Goal: Communication & Community: Answer question/provide support

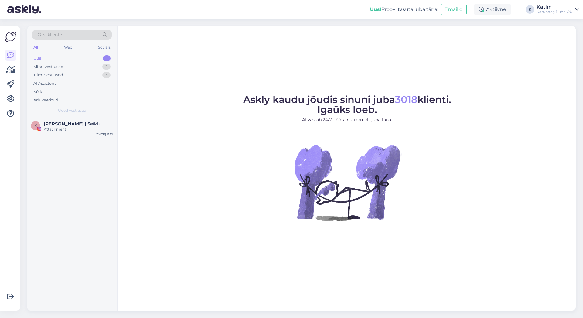
click at [32, 58] on div "Otsi kliente All Web Socials Uus 1 Minu vestlused 2 Tiimi vestlused 3 AI Assist…" at bounding box center [71, 71] width 89 height 91
click at [35, 59] on div "Uus" at bounding box center [37, 58] width 8 height 6
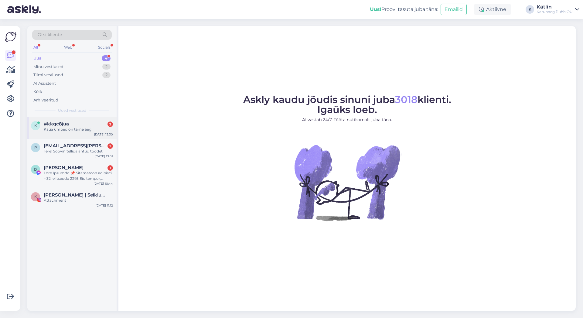
click at [70, 130] on div "Kaua umbed on tarne aeg!" at bounding box center [78, 129] width 69 height 5
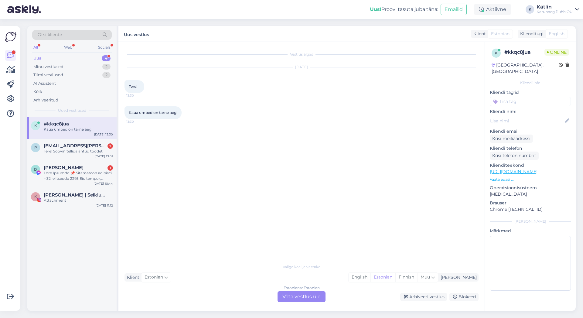
click at [306, 296] on div "Estonian to Estonian Võta vestlus üle" at bounding box center [302, 296] width 48 height 11
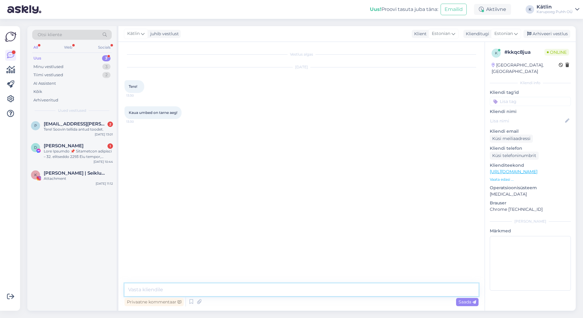
click at [242, 286] on textarea at bounding box center [302, 289] width 354 height 13
type textarea "t"
type textarea "Tere! Tarneaeg oleneb tootest - kuion märgitud 1-3 tööpäeva, siis see on meil l…"
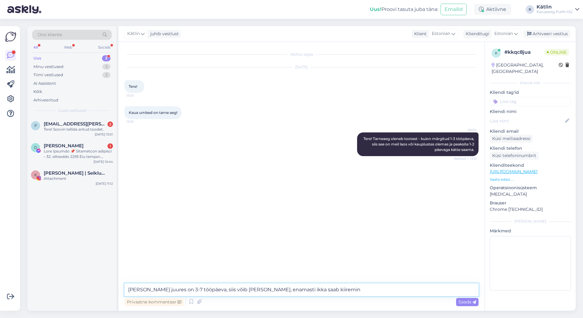
type textarea "[PERSON_NAME] juures on 3-7 tööpäeva, siis võib [PERSON_NAME], enamasti ikka sa…"
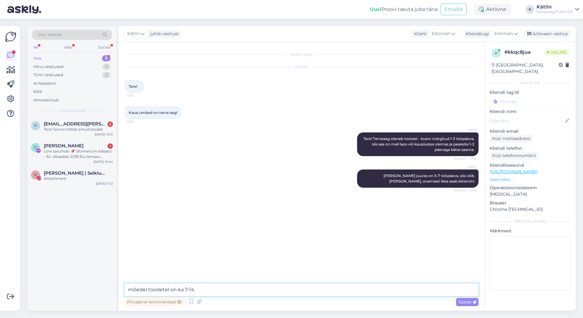
click at [137, 290] on textarea "mõedel toodetel on ka 7-14" at bounding box center [302, 289] width 354 height 13
click at [216, 289] on textarea "mõnedel toodetel on ka 7-14" at bounding box center [302, 289] width 354 height 13
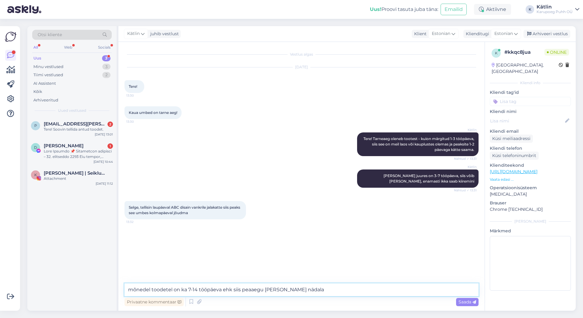
type textarea "mõnedel toodetel on ka 7-14 tööpäeva ehk siis peaaegu [PERSON_NAME] nädalat"
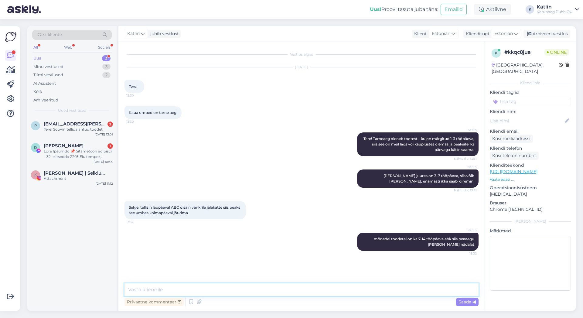
click at [201, 292] on textarea at bounding box center [302, 289] width 354 height 13
type textarea "saan kohe kontrollida, kuidas [PERSON_NAME] või tellimuse number on?"
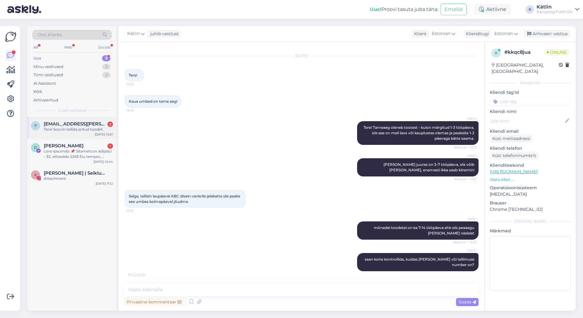
click at [71, 127] on div "Tere! Soovin tellida antud toodet." at bounding box center [78, 129] width 69 height 5
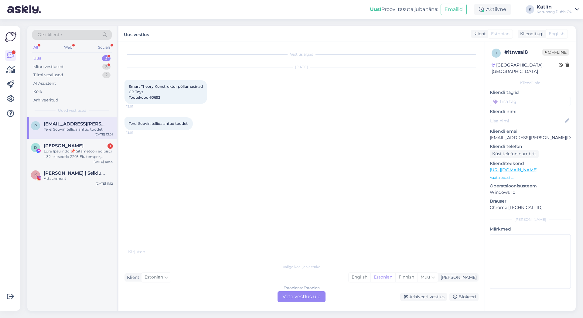
click at [159, 97] on span "Smart Theory Konstruktor põllumasinad CB Toys Tootekood 60692" at bounding box center [166, 91] width 74 height 15
copy span "60692"
click at [55, 66] on div "Minu vestlused" at bounding box center [48, 67] width 30 height 6
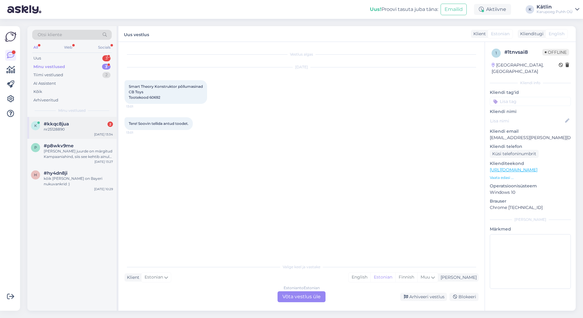
click at [62, 130] on div "nr25128890" at bounding box center [78, 129] width 69 height 5
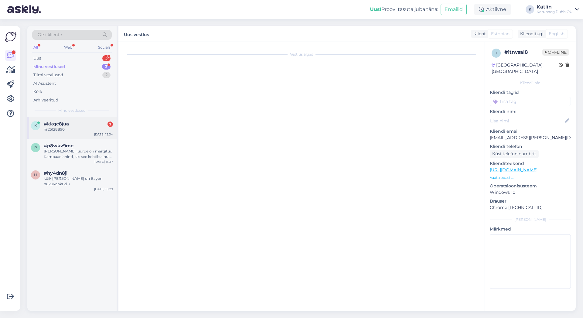
scroll to position [63, 0]
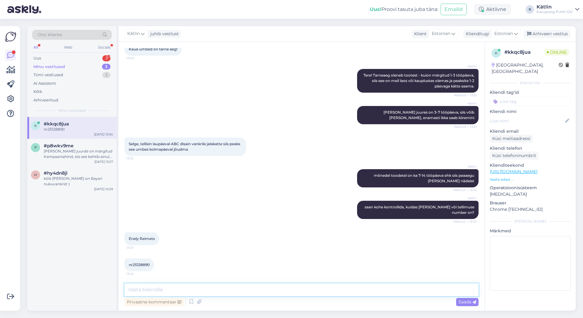
click at [203, 290] on textarea at bounding box center [302, 289] width 354 height 13
type textarea "[PERSON_NAME] on pakitud ning läheb [PERSON_NAME], võiks homme automaati jõuda"
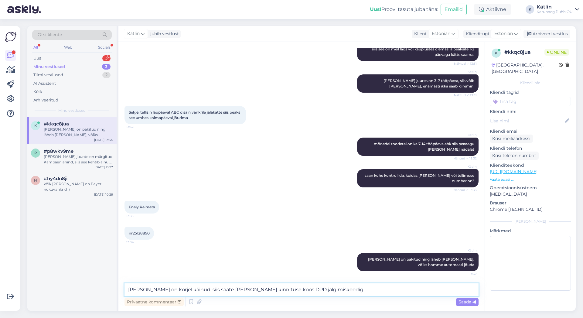
type textarea "[PERSON_NAME] on korjel käinud, siis saate [PERSON_NAME] kinnituse koos DPD jäl…"
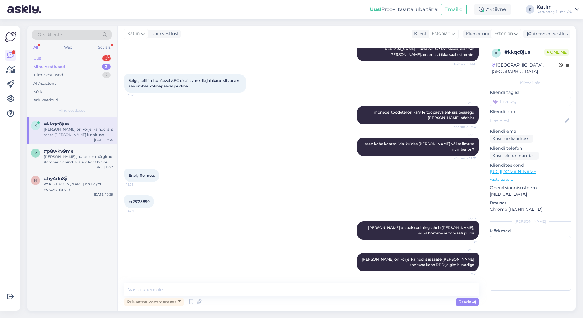
click at [49, 57] on div "Uus 3" at bounding box center [72, 58] width 80 height 9
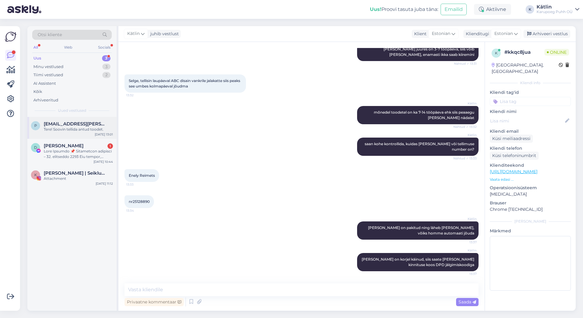
click at [73, 123] on span "[EMAIL_ADDRESS][PERSON_NAME][DOMAIN_NAME]" at bounding box center [75, 123] width 63 height 5
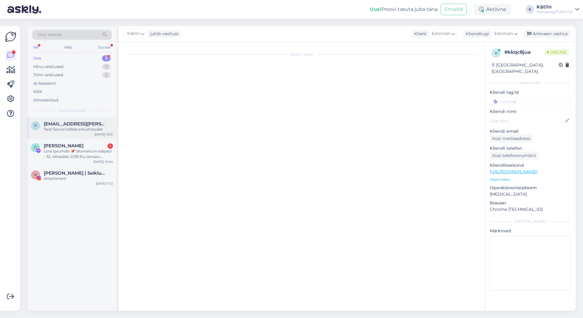
scroll to position [0, 0]
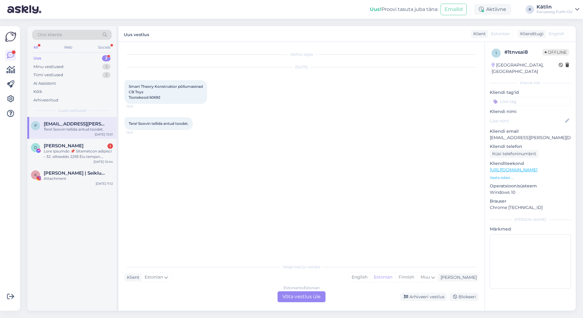
click at [308, 300] on div "Estonian to Estonian Võta vestlus üle" at bounding box center [302, 296] width 48 height 11
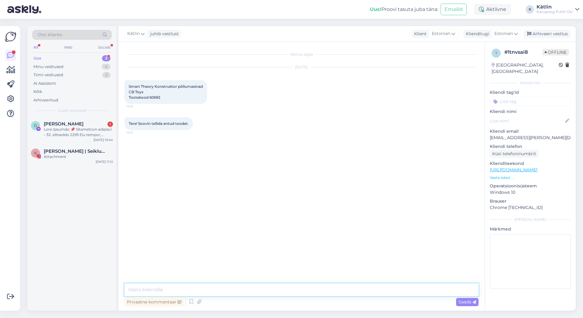
click at [302, 287] on textarea at bounding box center [302, 289] width 354 height 13
click at [228, 290] on textarea "Tere! Kahjuks antud toode ei ole saadaval. Kasutage" at bounding box center [302, 289] width 354 height 13
click at [289, 288] on textarea "Tere! Kahjuks antud toode ei ole saadaval enam. Kasutage" at bounding box center [302, 289] width 354 height 13
click at [208, 289] on textarea "Tere! Kahjuks antud toode ei ole saadaval enam. Kasutage meie lehel olevat otsi…" at bounding box center [302, 289] width 354 height 13
click at [355, 289] on textarea "Tere! Kahjuks antud toode ei ole enam saadaval. Kasutage meie lehel olevat otsi…" at bounding box center [302, 289] width 354 height 13
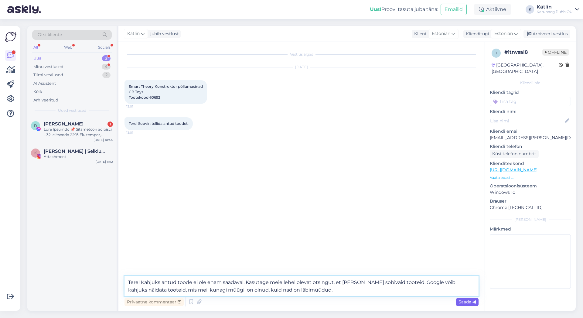
type textarea "Tere! Kahjuks antud toode ei ole enam saadaval. Kasutage meie lehel olevat otsi…"
click at [468, 303] on span "Saada" at bounding box center [468, 301] width 18 height 5
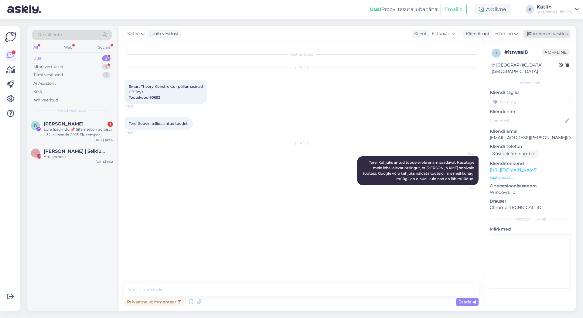
click at [550, 34] on div "Arhiveeri vestlus" at bounding box center [547, 34] width 47 height 8
click at [45, 57] on div "Uus 2" at bounding box center [72, 58] width 80 height 9
click at [43, 67] on div "Minu vestlused" at bounding box center [48, 67] width 30 height 6
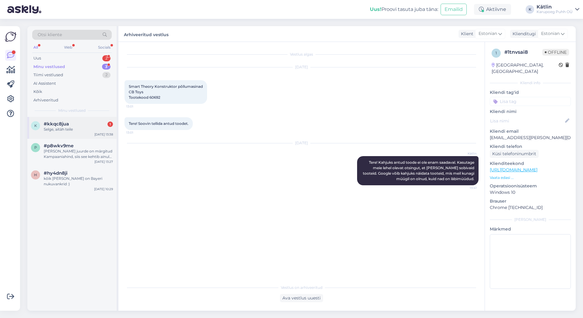
click at [69, 126] on div "#kkqc8jua 1" at bounding box center [78, 123] width 69 height 5
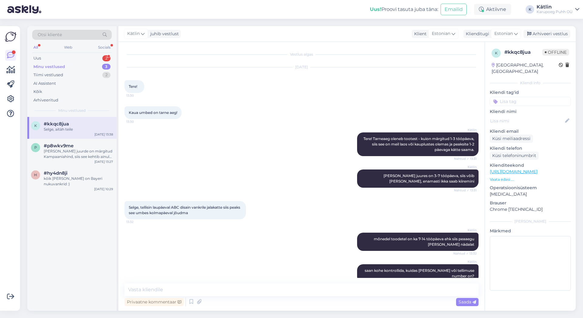
scroll to position [153, 0]
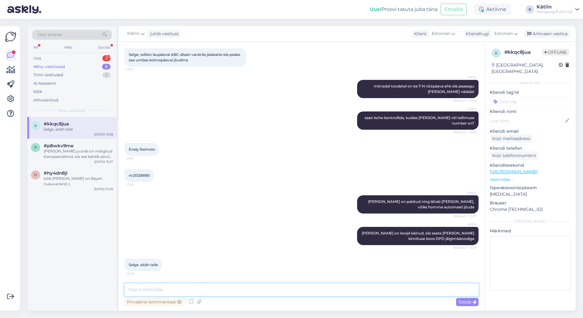
click at [206, 293] on textarea at bounding box center [302, 289] width 354 height 13
type textarea "Palun :)"
click at [466, 303] on span "Saada" at bounding box center [468, 301] width 18 height 5
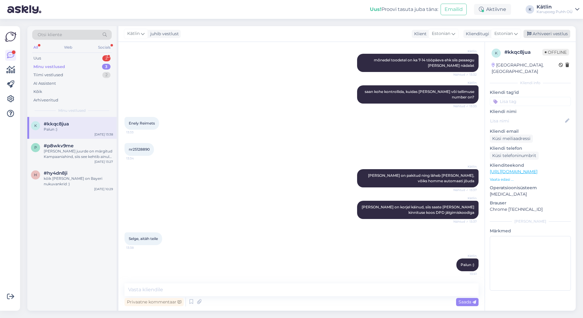
click at [552, 31] on div "Arhiveeri vestlus" at bounding box center [547, 34] width 47 height 8
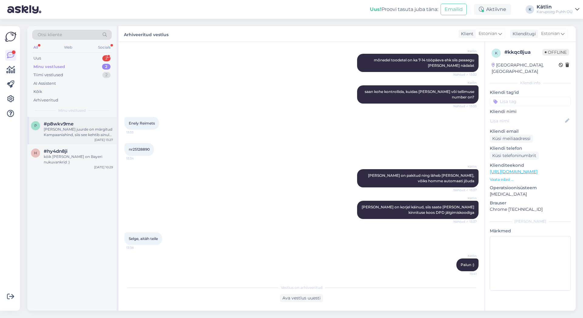
click at [62, 129] on div "[PERSON_NAME] juurde on märgitud Kampaaniahind, siis see kehtib ainult e-poes" at bounding box center [78, 132] width 69 height 11
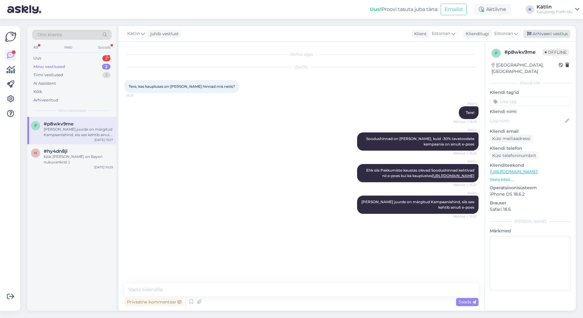
click at [556, 34] on div "Arhiveeri vestlus" at bounding box center [547, 34] width 47 height 8
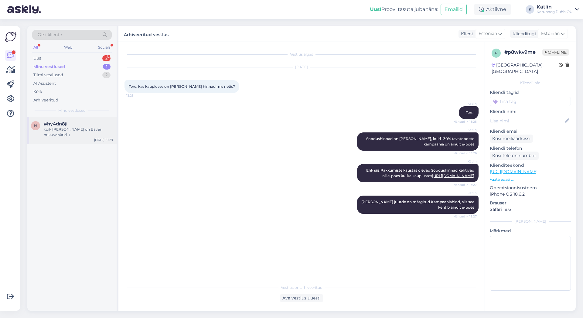
click at [53, 126] on span "#hy4dn8ji" at bounding box center [56, 123] width 24 height 5
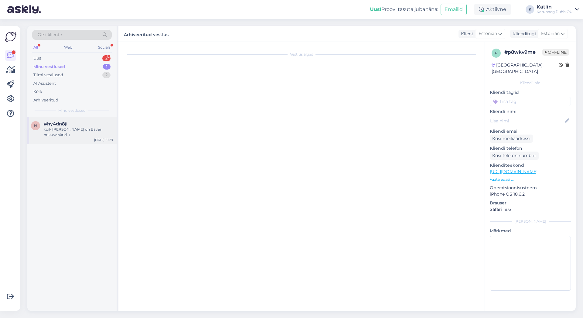
scroll to position [153, 0]
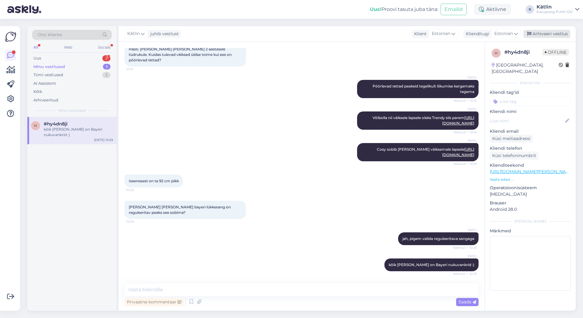
click at [549, 34] on div "Arhiveeri vestlus" at bounding box center [547, 34] width 47 height 8
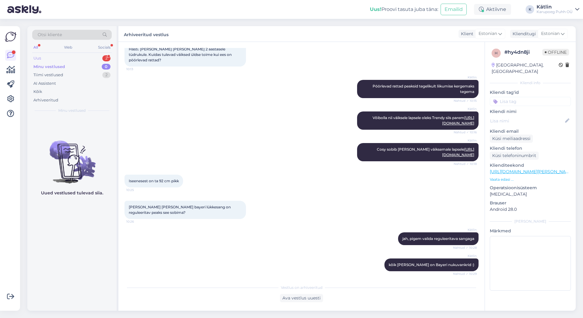
click at [36, 57] on div "Uus" at bounding box center [37, 58] width 8 height 6
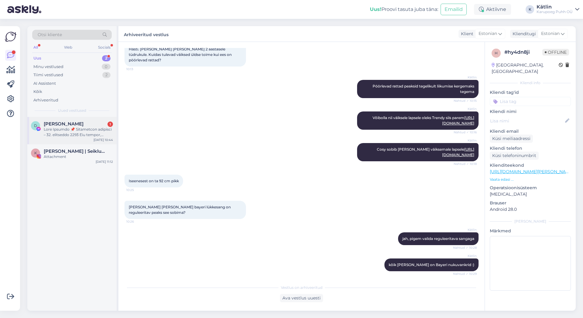
click at [76, 132] on div at bounding box center [78, 132] width 69 height 11
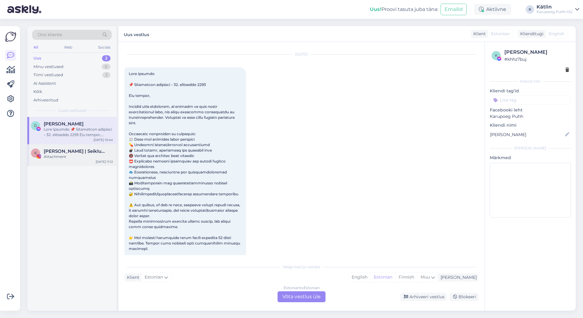
click at [58, 153] on span "[PERSON_NAME] | Seiklused koos lastega" at bounding box center [75, 151] width 63 height 5
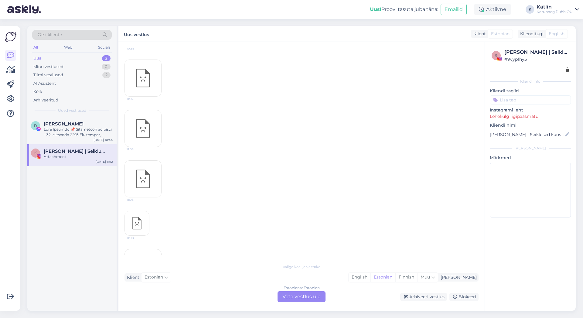
scroll to position [713, 0]
click at [427, 297] on div "Arhiveeri vestlus" at bounding box center [423, 297] width 47 height 8
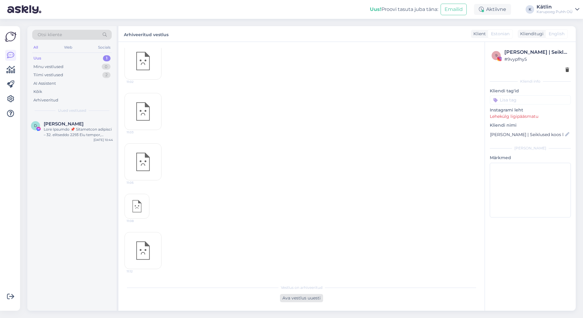
scroll to position [693, 0]
click at [35, 56] on div "Uus" at bounding box center [37, 58] width 8 height 6
click at [72, 130] on div at bounding box center [78, 132] width 69 height 11
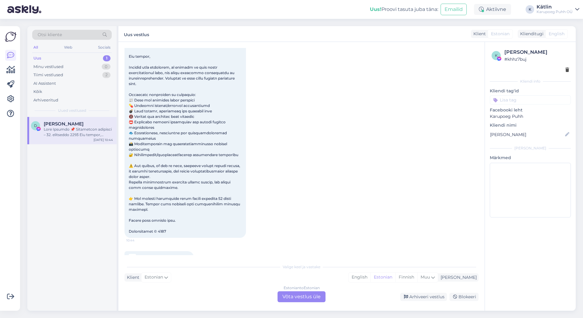
scroll to position [62, 0]
